Goal: Information Seeking & Learning: Find specific fact

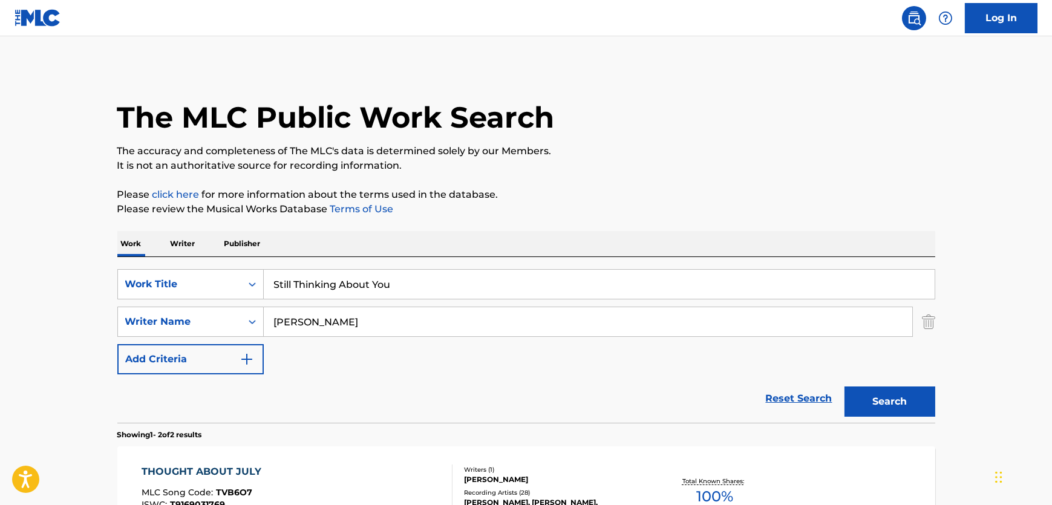
drag, startPoint x: 422, startPoint y: 277, endPoint x: 73, endPoint y: 289, distance: 348.8
click at [74, 289] on main "The MLC Public Work Search The accuracy and completeness of The MLC's data is d…" at bounding box center [526, 365] width 1052 height 659
paste input "Mi Primer Amor"
type input "Mi Primer Amor"
drag, startPoint x: 408, startPoint y: 321, endPoint x: 56, endPoint y: 321, distance: 352.8
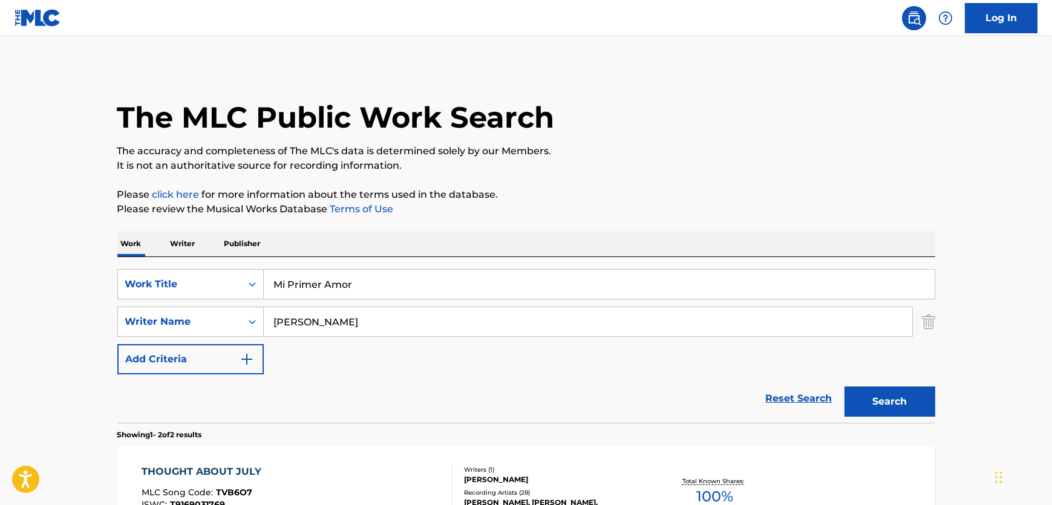
click at [56, 321] on main "The MLC Public Work Search The accuracy and completeness of The MLC's data is d…" at bounding box center [526, 365] width 1052 height 659
paste input "Banda"
type input "Banda"
drag, startPoint x: 876, startPoint y: 393, endPoint x: 885, endPoint y: 395, distance: 9.9
click at [877, 393] on button "Search" at bounding box center [890, 402] width 91 height 30
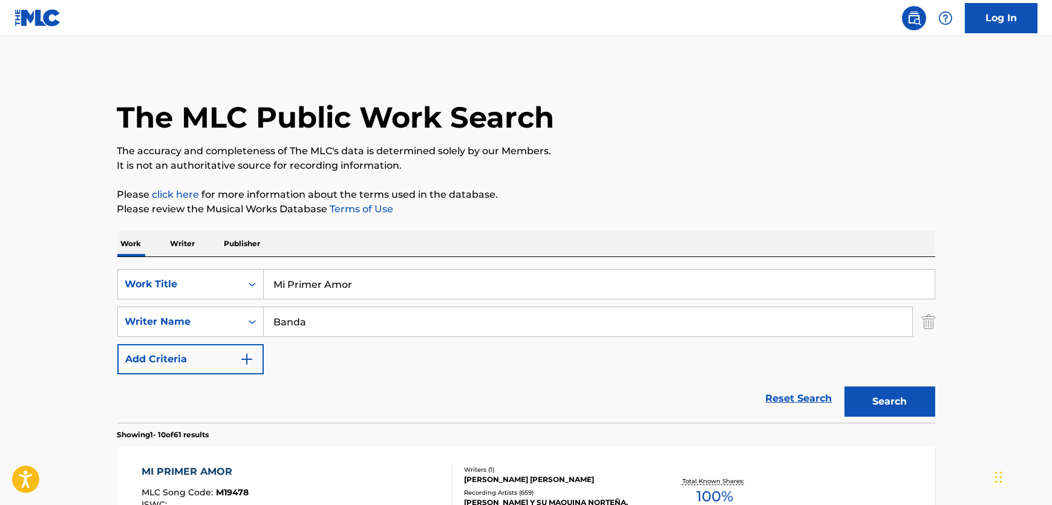
drag, startPoint x: 349, startPoint y: 277, endPoint x: 82, endPoint y: 279, distance: 267.5
drag, startPoint x: 330, startPoint y: 283, endPoint x: 0, endPoint y: 280, distance: 330.4
paste input "Ahora Que Tengo"
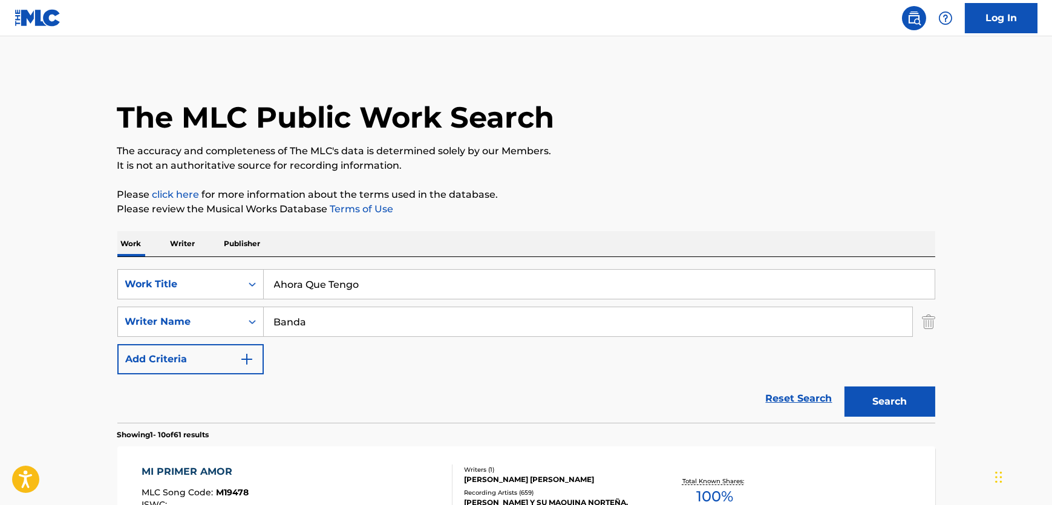
type input "Ahora Que Tengo"
drag, startPoint x: 349, startPoint y: 327, endPoint x: 541, endPoint y: 301, distance: 194.2
click at [174, 324] on div "SearchWithCriteria607e73fe-fc24-4356-9ed2-fa9a24014d43 Writer Name Banda" at bounding box center [526, 322] width 818 height 30
paste input "[PERSON_NAME]"
type input "[PERSON_NAME]"
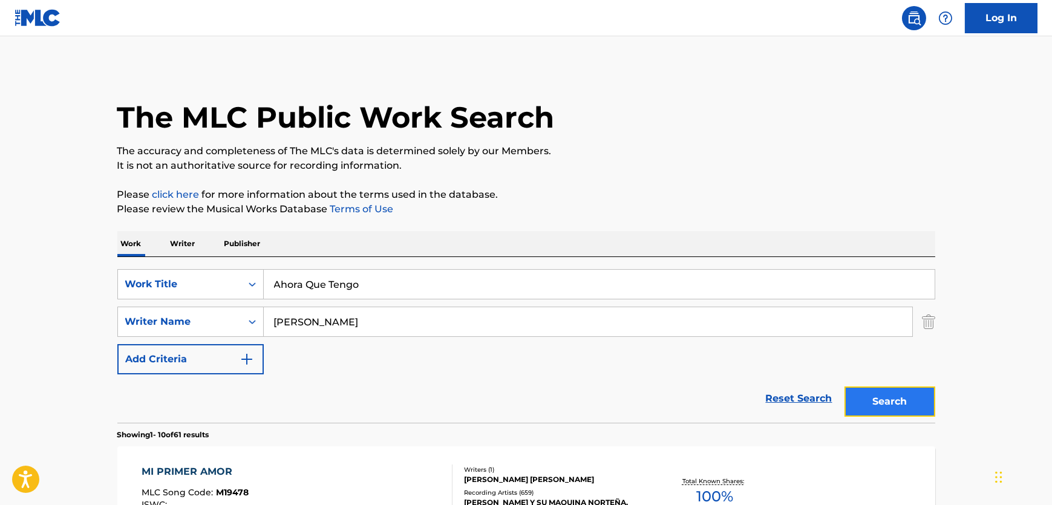
click at [926, 399] on button "Search" at bounding box center [890, 402] width 91 height 30
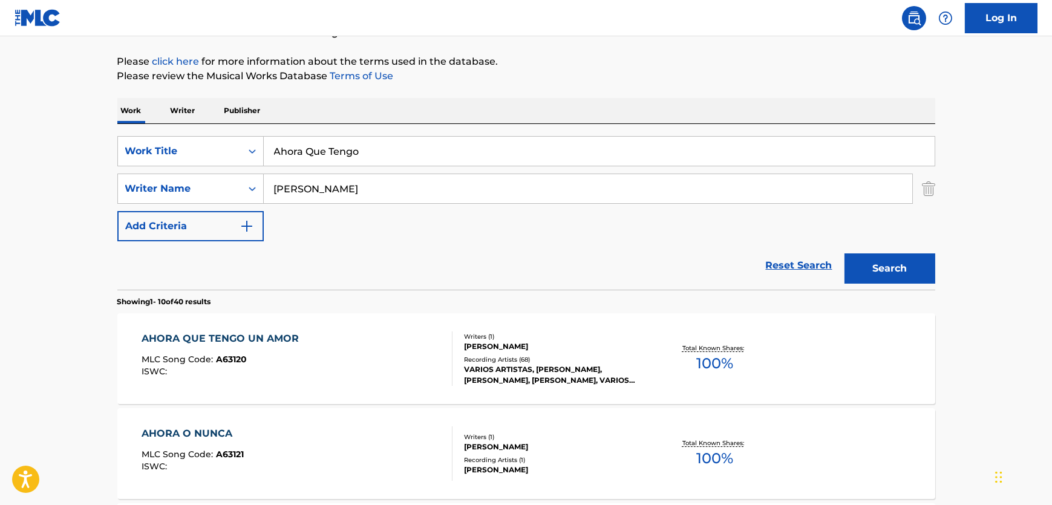
scroll to position [224, 0]
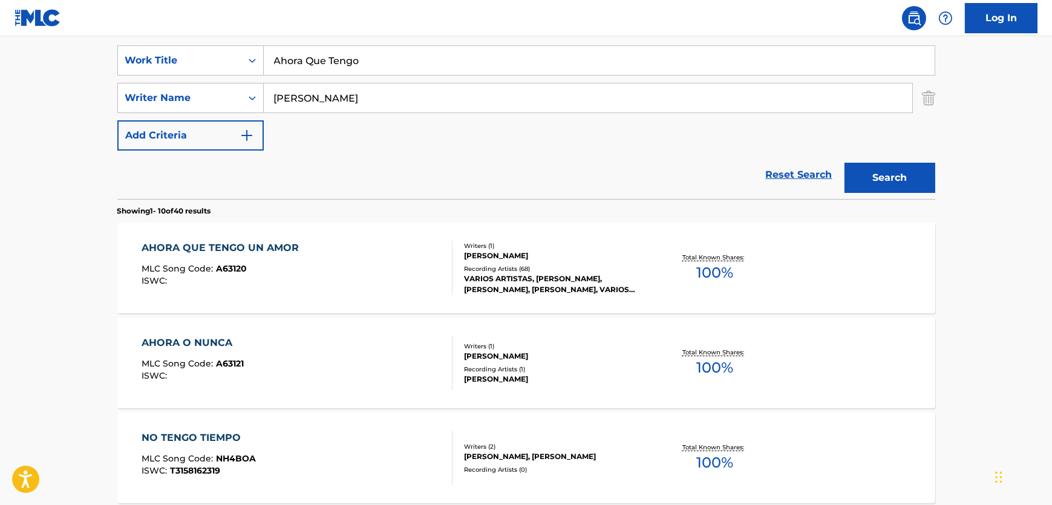
click at [377, 269] on div "AHORA QUE TENGO UN AMOR MLC Song Code : A63120 ISWC :" at bounding box center [297, 268] width 311 height 54
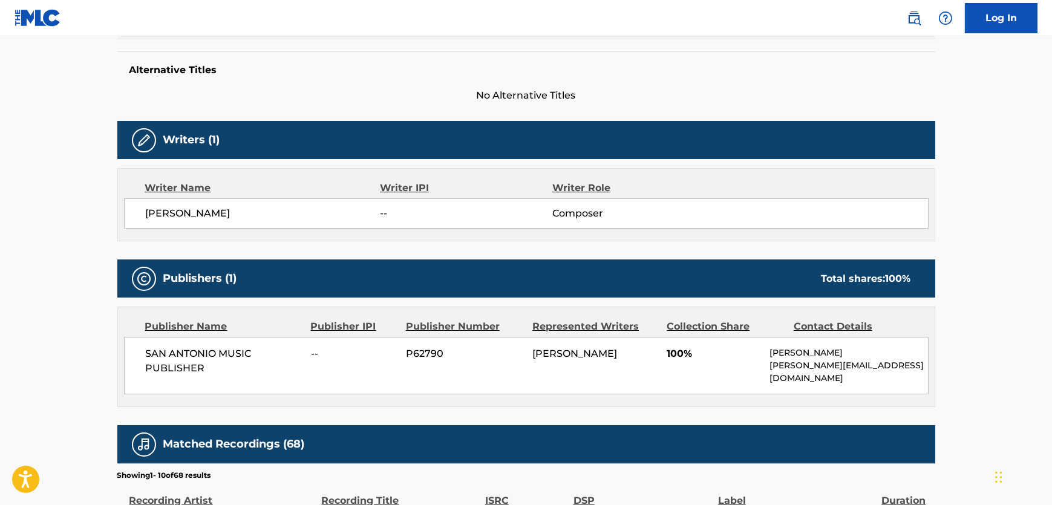
scroll to position [165, 0]
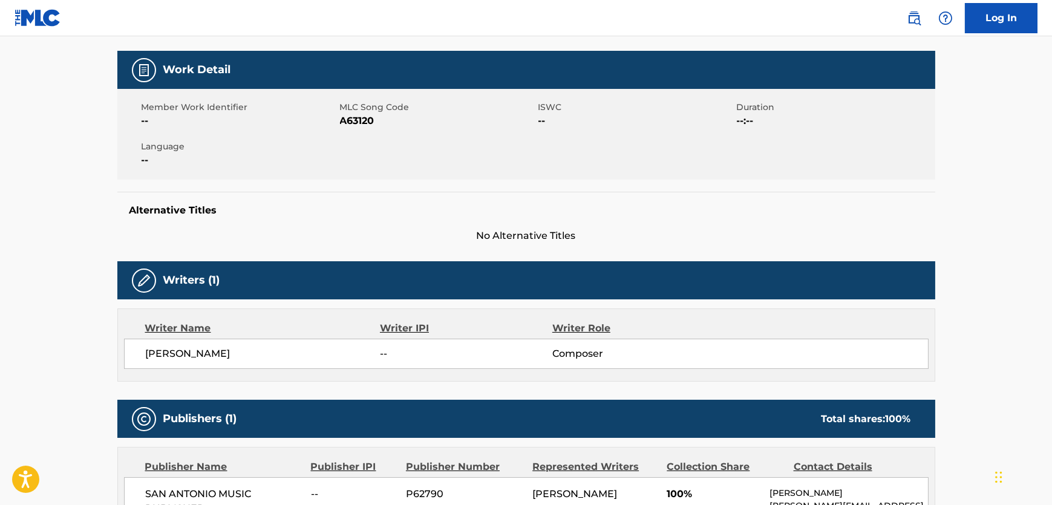
click at [358, 115] on span "A63120" at bounding box center [437, 121] width 195 height 15
copy span "A63120"
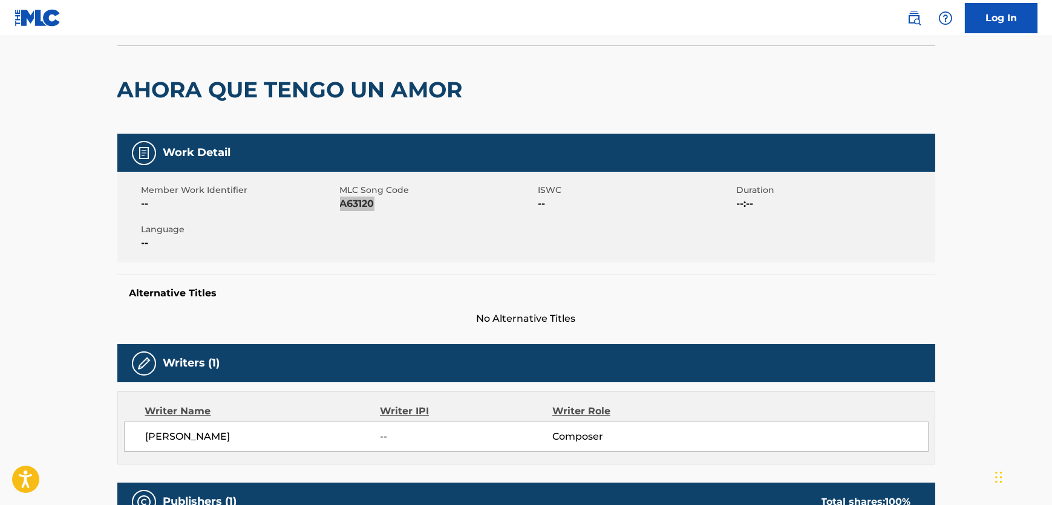
scroll to position [0, 0]
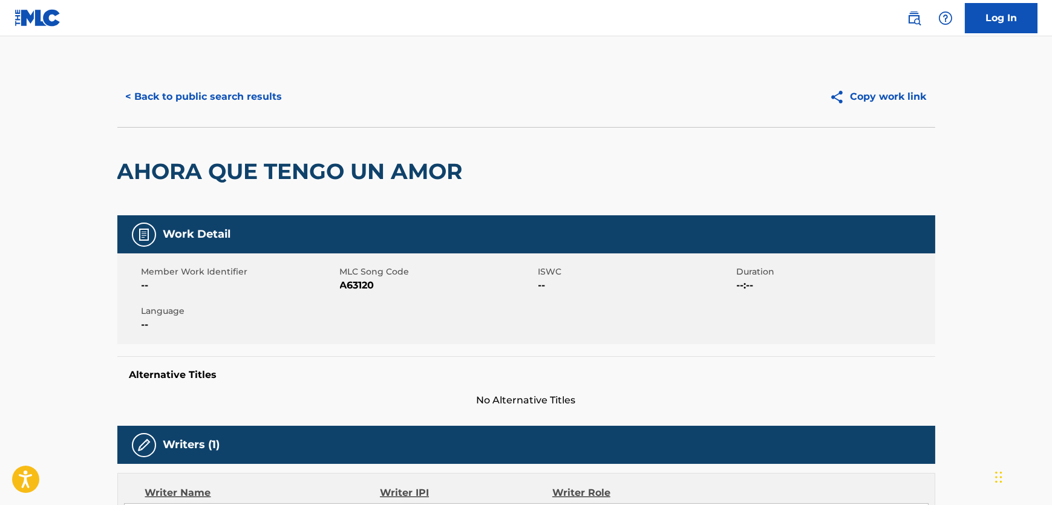
click at [230, 180] on h2 "AHORA QUE TENGO UN AMOR" at bounding box center [293, 171] width 352 height 27
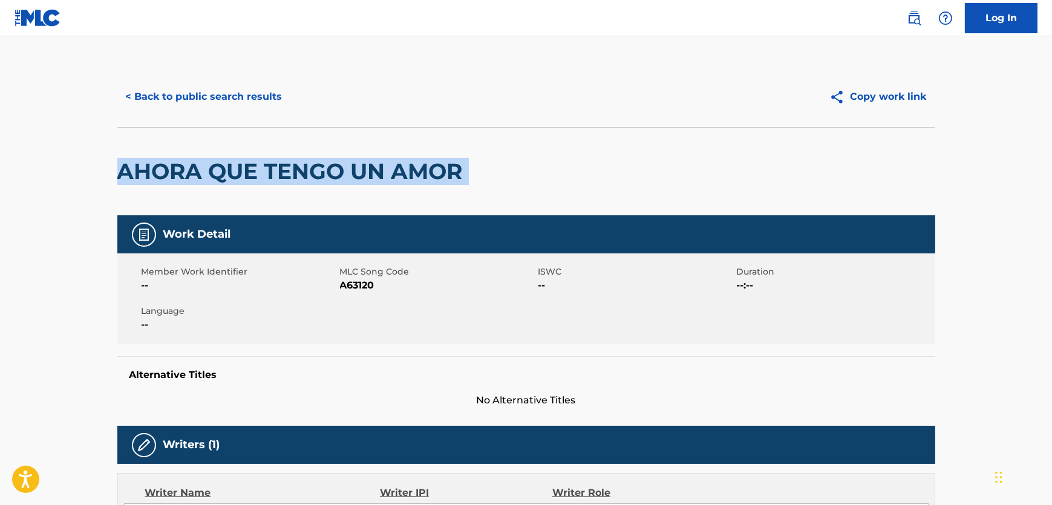
click at [230, 180] on h2 "AHORA QUE TENGO UN AMOR" at bounding box center [293, 171] width 352 height 27
copy div "AHORA QUE TENGO UN AMOR"
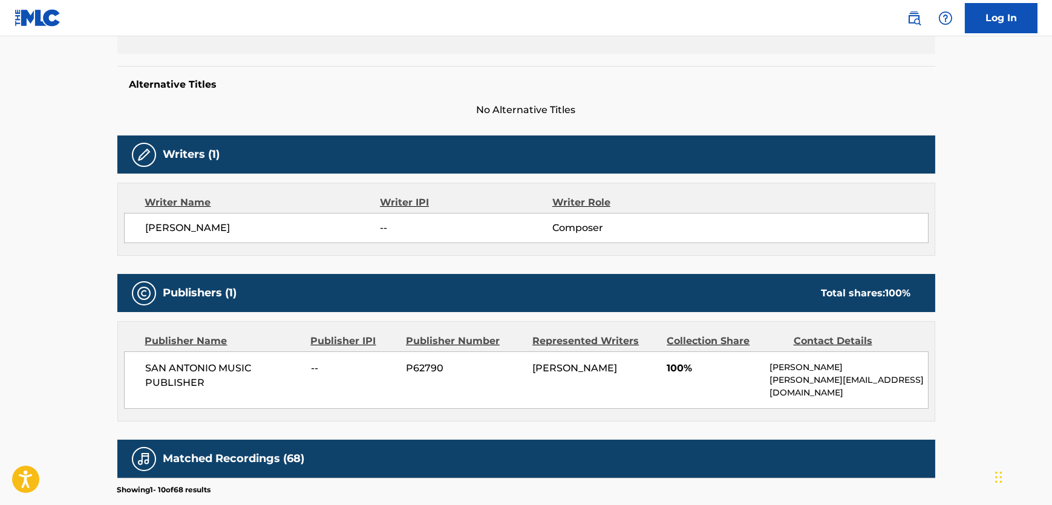
scroll to position [330, 0]
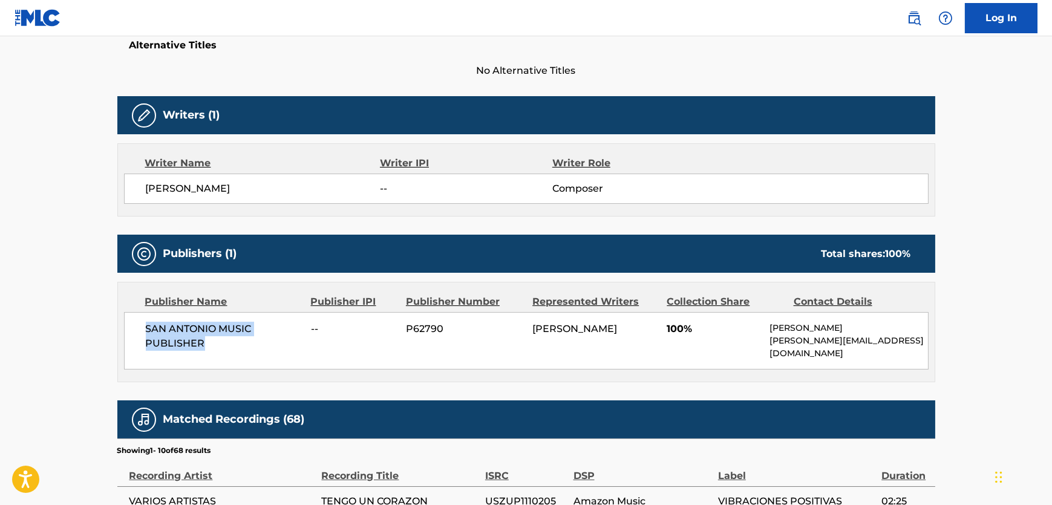
drag, startPoint x: 229, startPoint y: 342, endPoint x: 145, endPoint y: 328, distance: 86.0
click at [145, 328] on div "SAN ANTONIO MUSIC PUBLISHER -- P62790 [PERSON_NAME] 100% [PERSON_NAME] [PERSON_…" at bounding box center [526, 340] width 805 height 57
copy span "SAN ANTONIO MUSIC PUBLISHER"
